Goal: Task Accomplishment & Management: Use online tool/utility

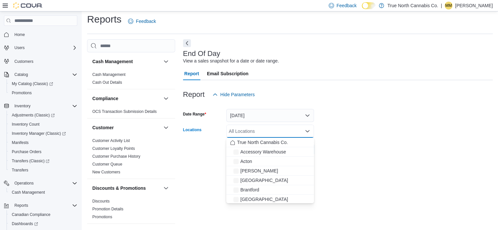
scroll to position [44, 0]
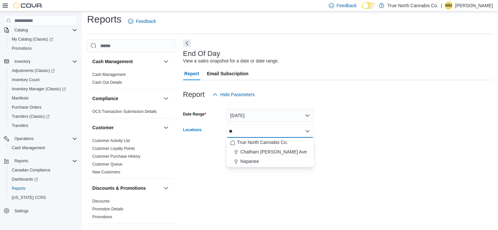
type input "***"
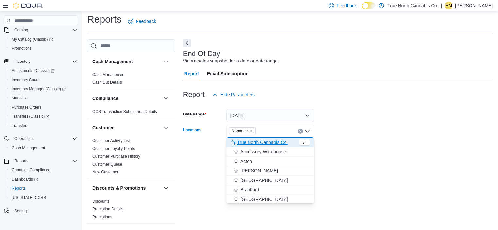
click at [358, 127] on form "Date Range [DATE] Locations [GEOGRAPHIC_DATA] Combo box. Selected. [GEOGRAPHIC_…" at bounding box center [338, 128] width 310 height 55
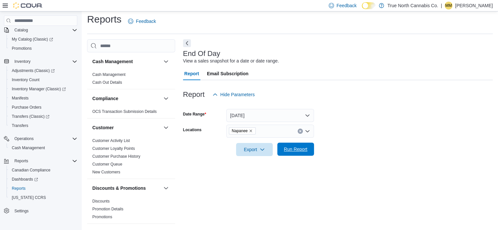
click at [300, 145] on span "Run Report" at bounding box center [295, 149] width 29 height 13
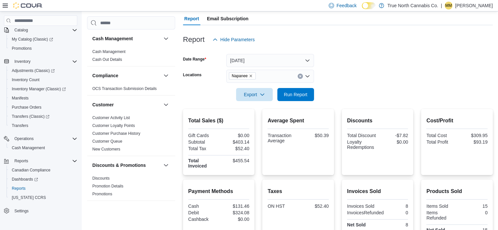
scroll to position [59, 0]
click at [354, 98] on form "Date Range [DATE] Locations Napanee Export Run Report" at bounding box center [338, 73] width 310 height 55
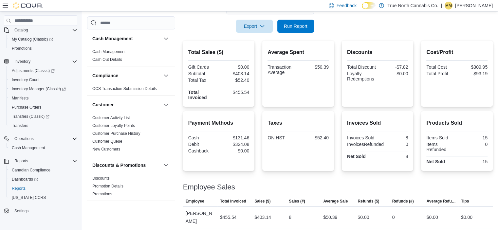
scroll to position [130, 0]
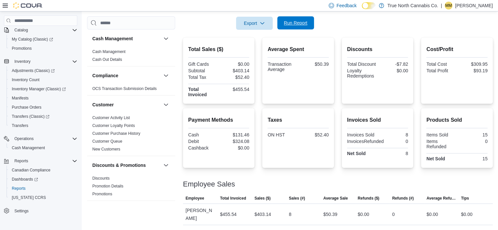
click at [302, 24] on span "Run Report" at bounding box center [296, 23] width 24 height 7
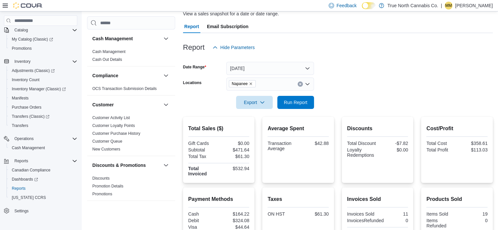
click at [252, 85] on icon "Remove Napanee from selection in this group" at bounding box center [251, 84] width 4 height 4
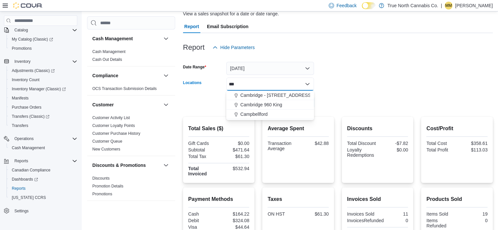
type input "****"
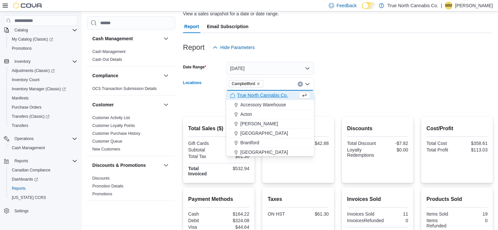
click at [342, 87] on form "Date Range [DATE] Locations [GEOGRAPHIC_DATA] Combo box. Selected. [GEOGRAPHIC_…" at bounding box center [338, 81] width 310 height 55
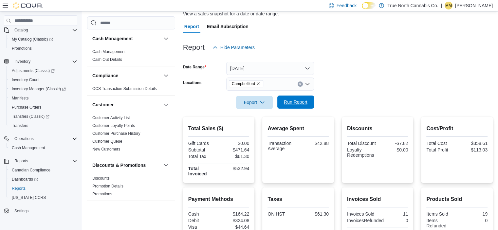
click at [297, 99] on span "Run Report" at bounding box center [296, 102] width 24 height 7
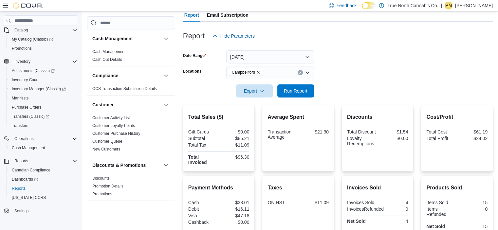
scroll to position [61, 0]
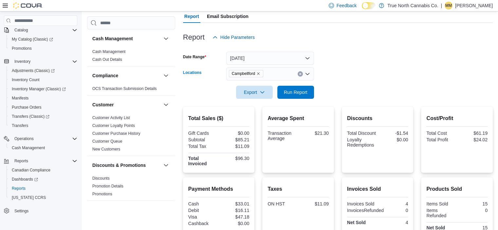
click at [259, 74] on icon "Remove Campbellford from selection in this group" at bounding box center [258, 73] width 3 height 3
type input "*"
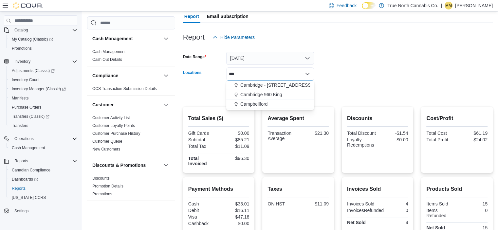
type input "****"
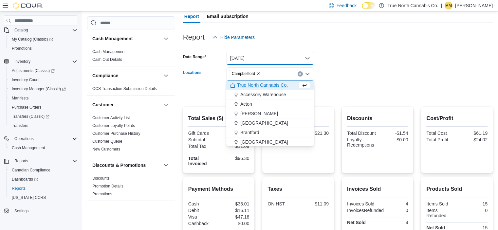
click at [266, 57] on button "[DATE]" at bounding box center [270, 58] width 88 height 13
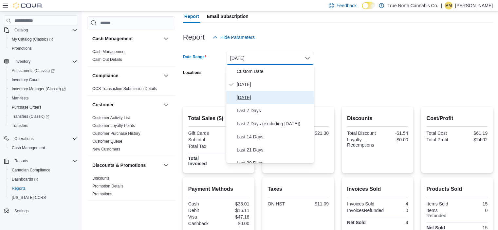
click at [270, 99] on span "[DATE]" at bounding box center [274, 98] width 75 height 8
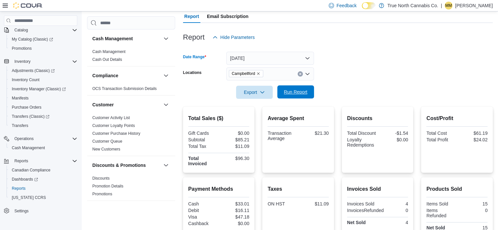
click at [305, 97] on span "Run Report" at bounding box center [295, 91] width 29 height 13
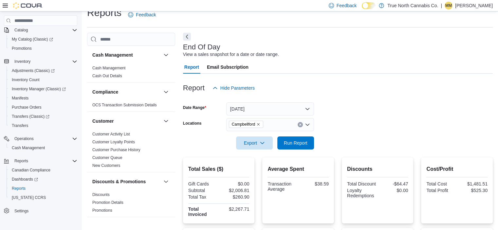
scroll to position [11, 0]
click at [260, 124] on icon "Remove Campbellford from selection in this group" at bounding box center [258, 124] width 4 height 4
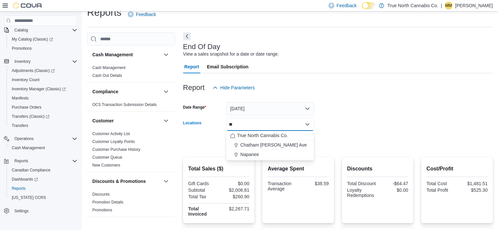
type input "***"
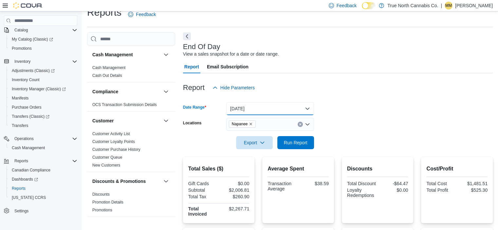
click at [282, 106] on button "[DATE]" at bounding box center [270, 108] width 88 height 13
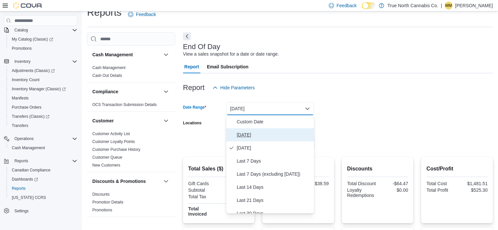
click at [280, 128] on button "[DATE]" at bounding box center [270, 134] width 88 height 13
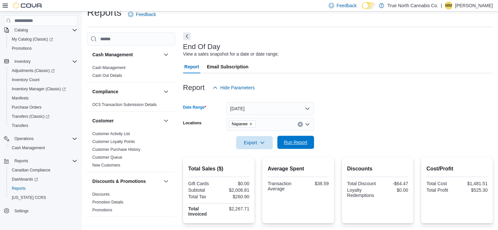
click at [291, 140] on span "Run Report" at bounding box center [296, 142] width 24 height 7
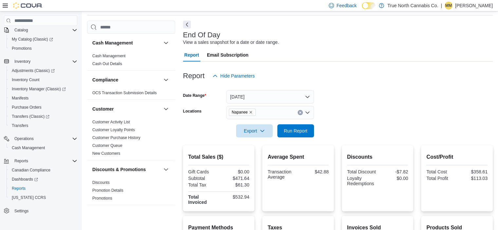
scroll to position [27, 0]
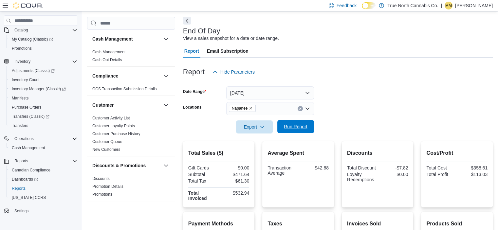
click at [290, 131] on span "Run Report" at bounding box center [295, 126] width 29 height 13
click at [298, 127] on span "Run Report" at bounding box center [296, 126] width 24 height 7
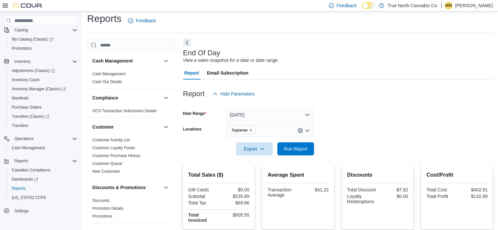
scroll to position [0, 0]
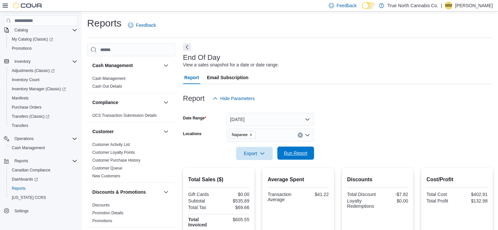
click at [298, 152] on span "Run Report" at bounding box center [296, 153] width 24 height 7
click at [296, 156] on span "Run Report" at bounding box center [295, 153] width 29 height 13
click at [289, 154] on span "Run Report" at bounding box center [296, 153] width 24 height 7
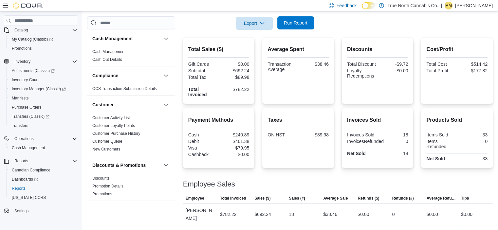
click at [296, 25] on span "Run Report" at bounding box center [296, 23] width 24 height 7
click at [297, 25] on span "Run Report" at bounding box center [296, 23] width 24 height 7
click at [288, 26] on span "Run Report" at bounding box center [296, 23] width 24 height 7
click at [299, 22] on span "Run Report" at bounding box center [296, 23] width 24 height 7
